Goal: Task Accomplishment & Management: Use online tool/utility

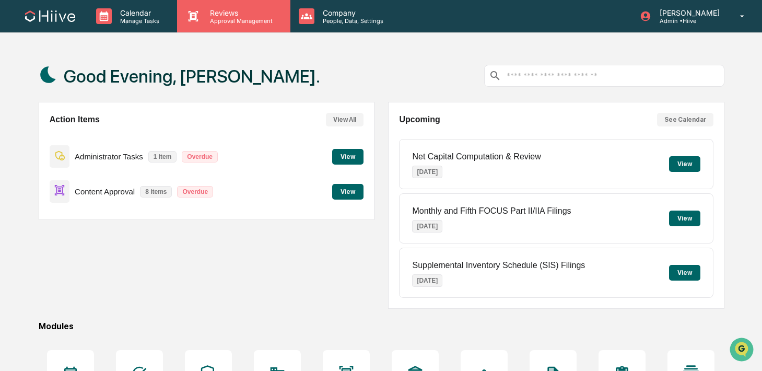
click at [214, 10] on p "Reviews" at bounding box center [240, 12] width 76 height 9
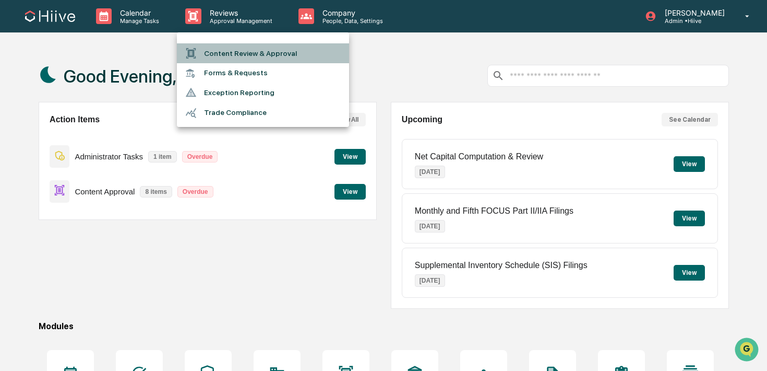
click at [217, 52] on li "Content Review & Approval" at bounding box center [263, 53] width 172 height 20
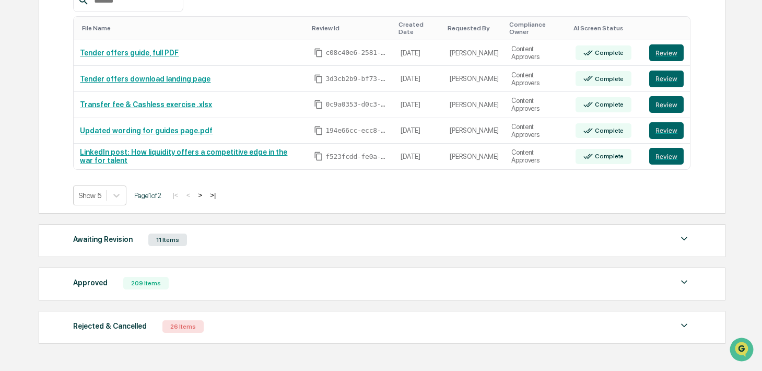
click at [205, 196] on button ">" at bounding box center [200, 195] width 10 height 9
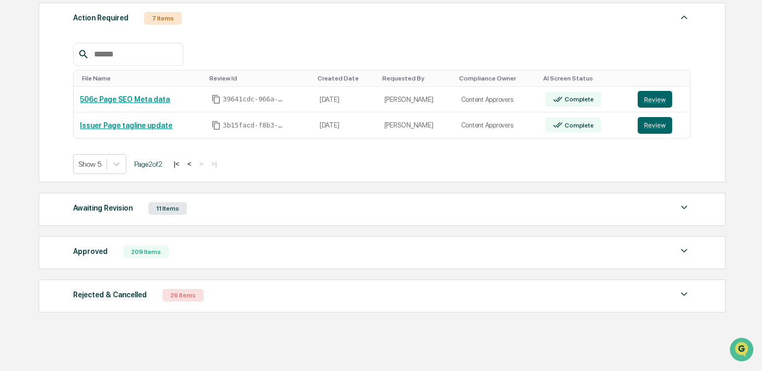
scroll to position [155, 0]
click at [195, 165] on button "<" at bounding box center [189, 164] width 10 height 9
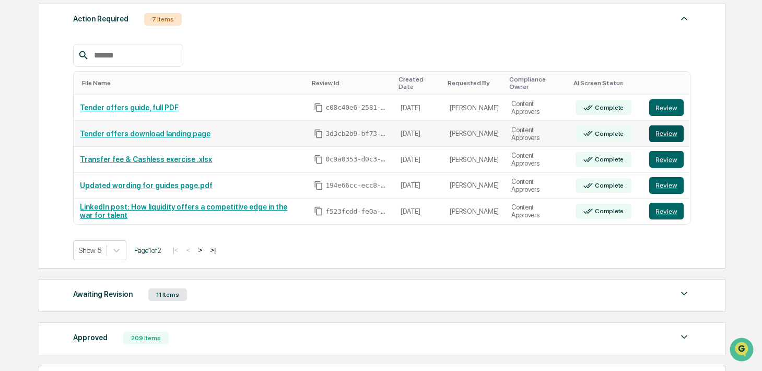
click at [663, 136] on button "Review" at bounding box center [666, 133] width 34 height 17
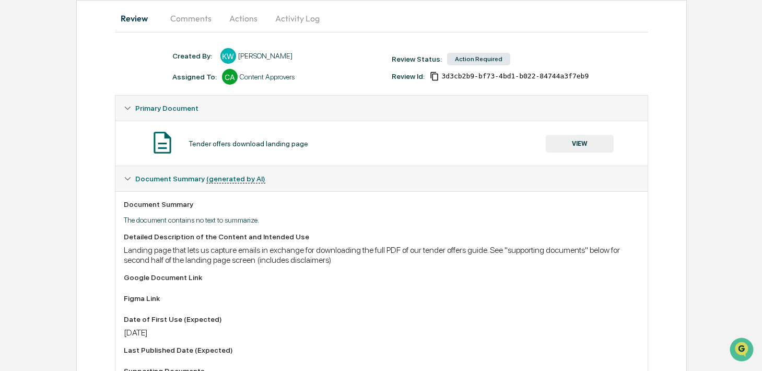
scroll to position [98, 0]
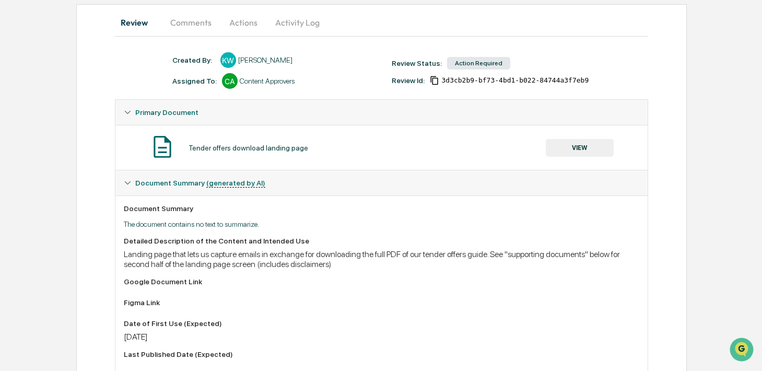
click at [560, 146] on button "VIEW" at bounding box center [580, 148] width 68 height 18
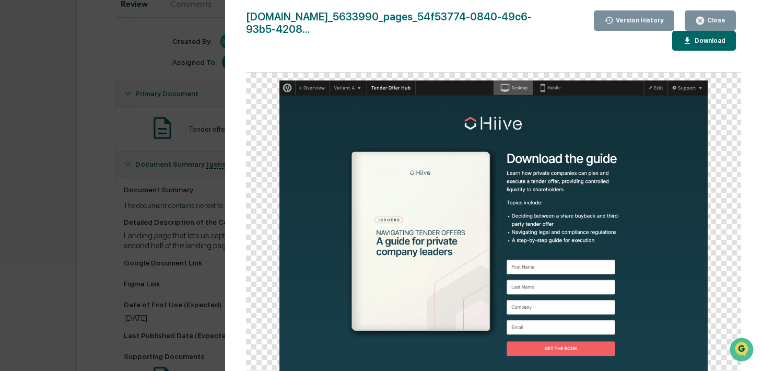
scroll to position [118, 0]
click at [695, 23] on icon "button" at bounding box center [700, 21] width 10 height 10
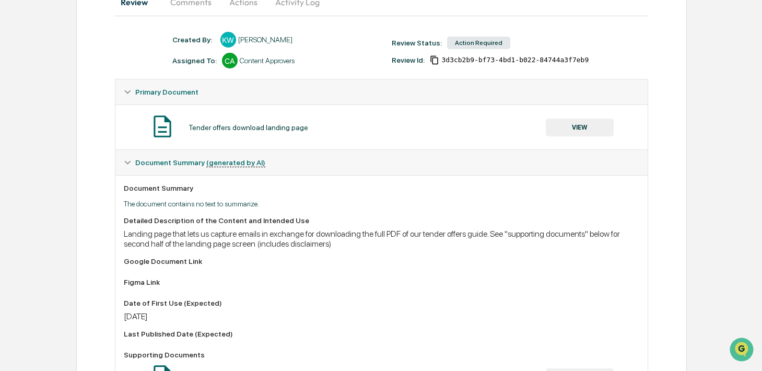
scroll to position [0, 0]
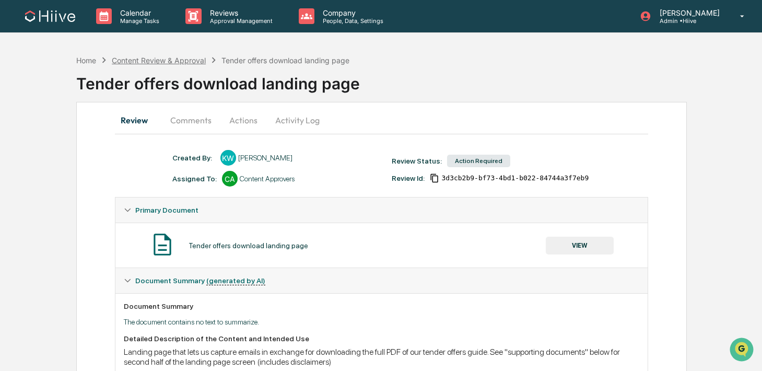
click at [141, 63] on div "Content Review & Approval" at bounding box center [159, 60] width 94 height 9
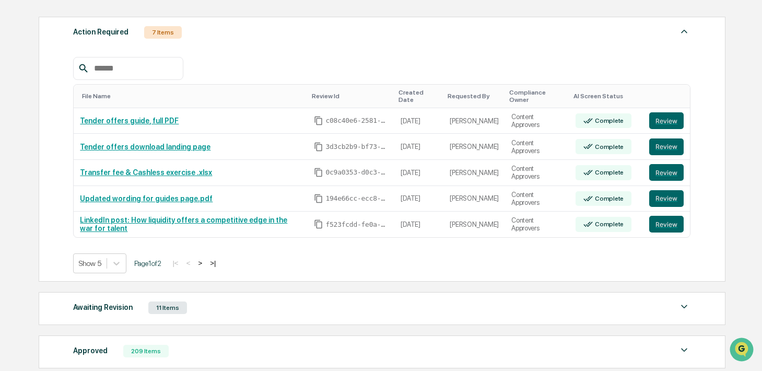
scroll to position [175, 0]
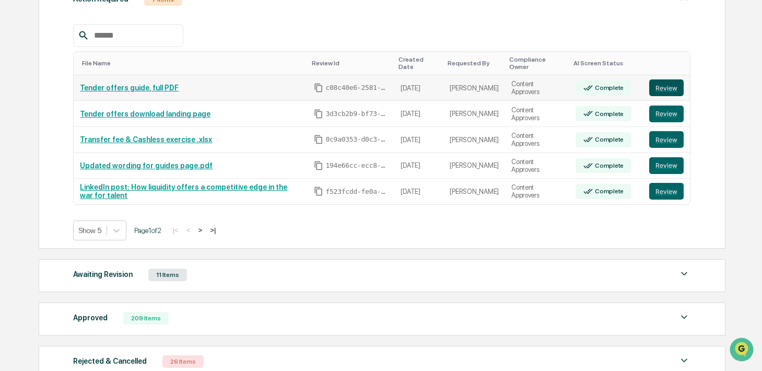
click at [658, 91] on button "Review" at bounding box center [666, 87] width 34 height 17
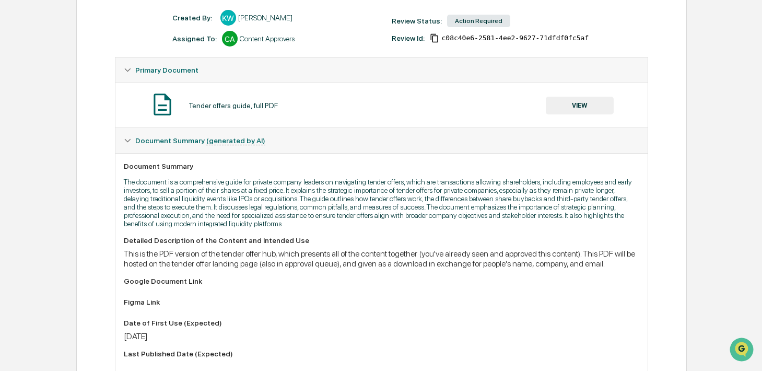
scroll to position [23, 0]
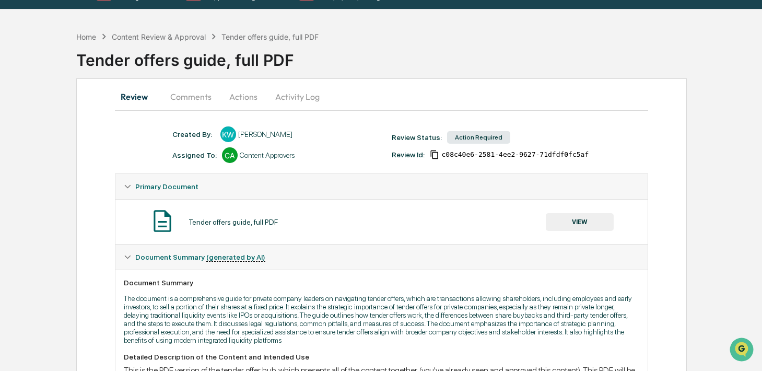
click at [557, 218] on button "VIEW" at bounding box center [580, 222] width 68 height 18
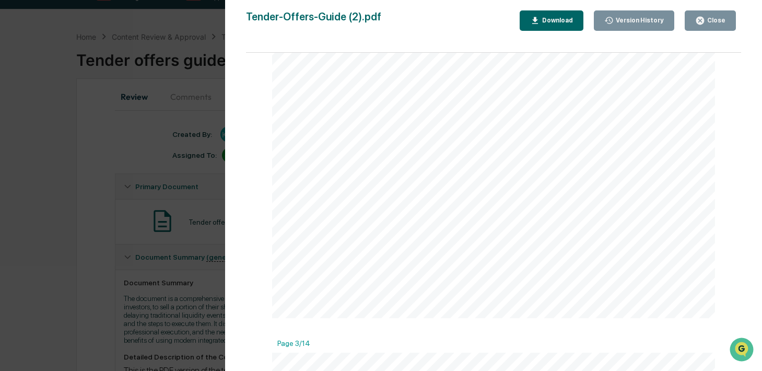
scroll to position [942, 0]
click at [403, 199] on link at bounding box center [377, 200] width 75 height 15
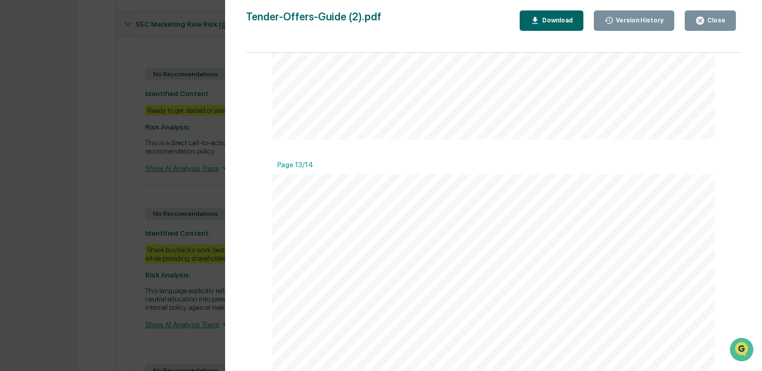
scroll to position [518, 0]
click at [396, 263] on span "So what separates the companies that get it right from those that stumble? Itʼs…" at bounding box center [484, 261] width 357 height 7
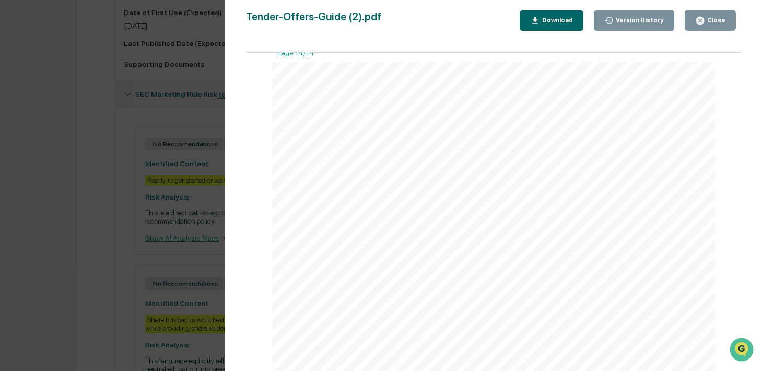
scroll to position [7928, 0]
click at [389, 264] on link at bounding box center [372, 258] width 65 height 9
click at [720, 26] on button "Close" at bounding box center [709, 20] width 51 height 20
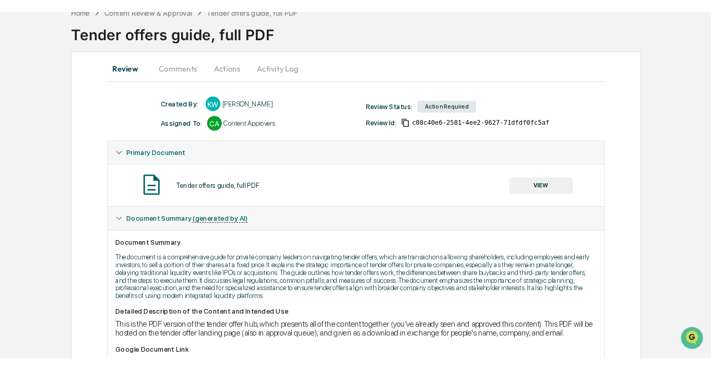
scroll to position [0, 0]
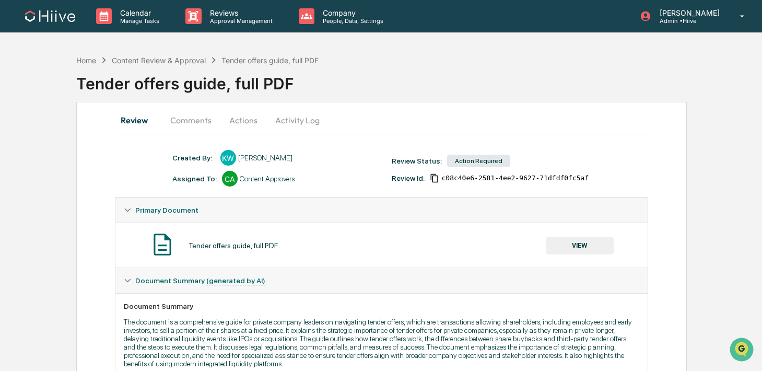
click at [172, 121] on button "Comments" at bounding box center [191, 120] width 58 height 25
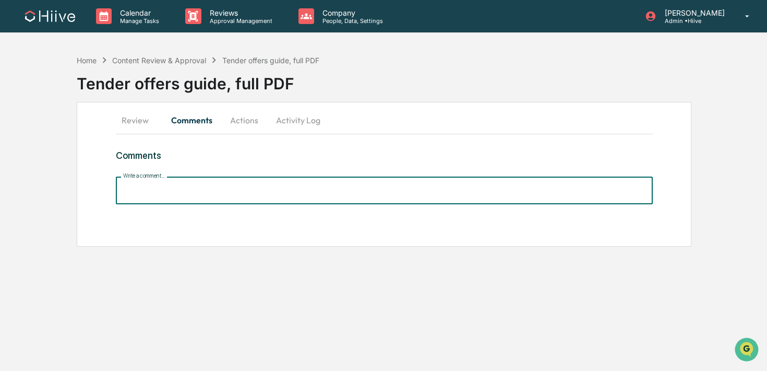
click at [193, 190] on input "Write a comment..." at bounding box center [384, 190] width 537 height 28
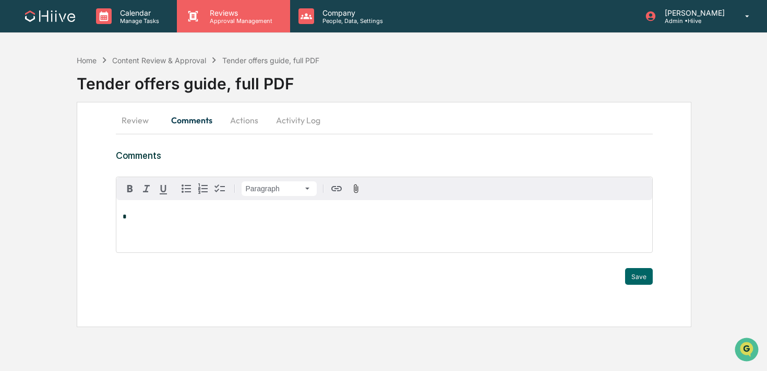
click at [218, 11] on p "Reviews" at bounding box center [240, 12] width 76 height 9
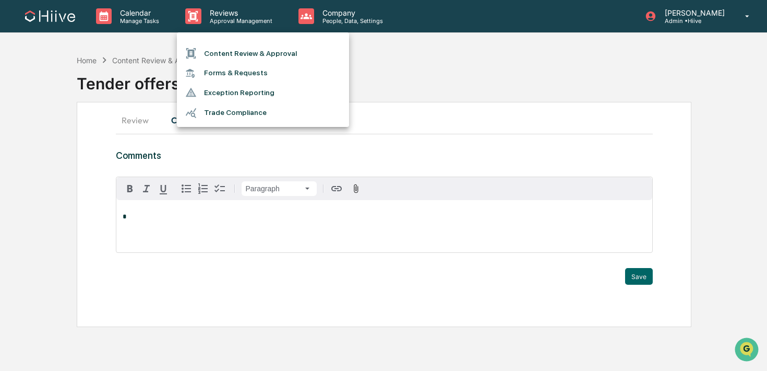
click at [210, 53] on li "Content Review & Approval" at bounding box center [263, 53] width 172 height 20
